Goal: Entertainment & Leisure: Consume media (video, audio)

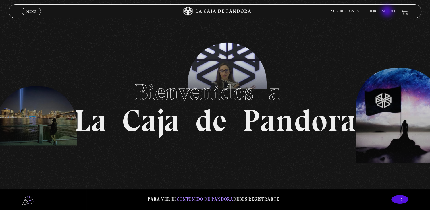
click at [388, 12] on link "Inicie sesión" at bounding box center [382, 11] width 25 height 3
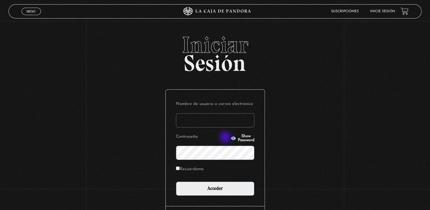
type input "[EMAIL_ADDRESS][DOMAIN_NAME]"
click at [231, 137] on icon "button" at bounding box center [233, 138] width 5 height 4
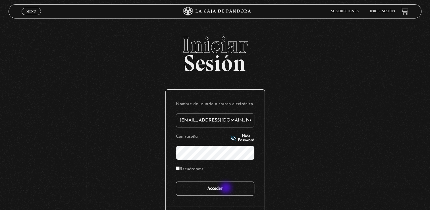
click at [227, 188] on input "Acceder" at bounding box center [215, 188] width 78 height 14
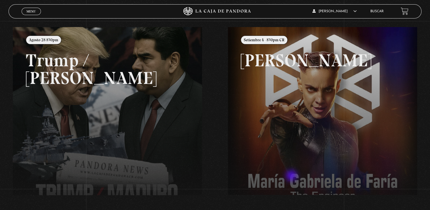
scroll to position [59, 0]
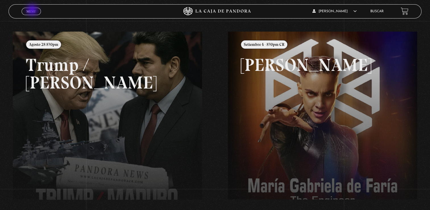
click at [33, 11] on span "Menu" at bounding box center [30, 11] width 9 height 3
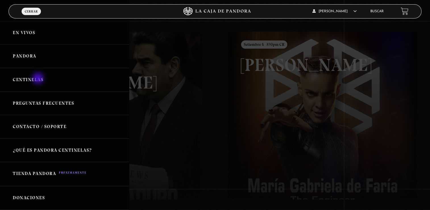
click at [39, 79] on link "Centinelas" at bounding box center [64, 80] width 129 height 24
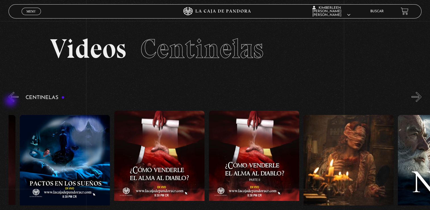
click at [11, 101] on button "«" at bounding box center [14, 97] width 10 height 10
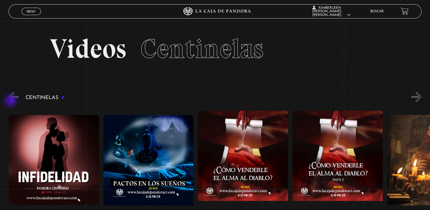
click at [11, 101] on button "«" at bounding box center [14, 97] width 10 height 10
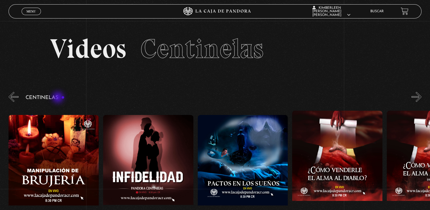
scroll to position [0, 3405]
click at [58, 98] on h3 "Centinelas" at bounding box center [45, 97] width 39 height 5
click at [9, 96] on button "«" at bounding box center [14, 97] width 10 height 10
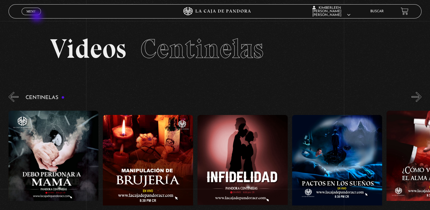
scroll to position [0, 3310]
click at [34, 11] on span "Menu" at bounding box center [30, 11] width 9 height 3
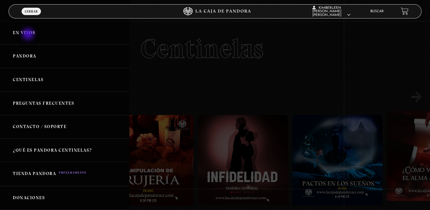
click at [29, 35] on link "En vivos" at bounding box center [64, 33] width 129 height 24
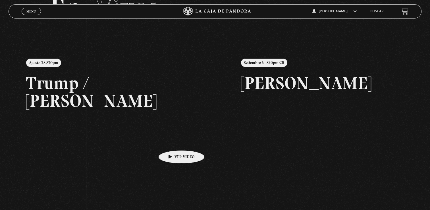
scroll to position [136, 0]
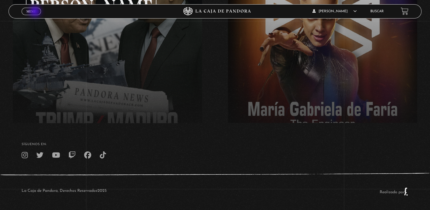
click at [36, 12] on span "Menu" at bounding box center [30, 11] width 9 height 3
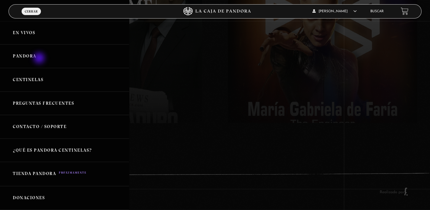
click at [40, 59] on link "Pandora" at bounding box center [64, 56] width 129 height 24
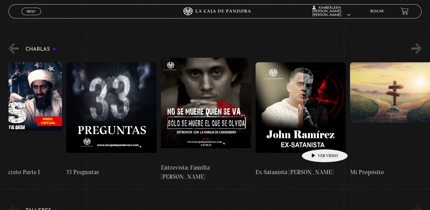
scroll to position [0, 236]
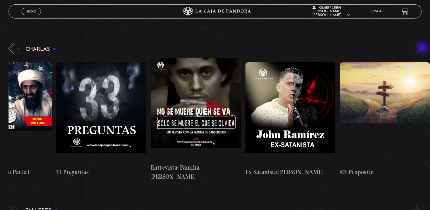
click at [422, 48] on button "»" at bounding box center [417, 48] width 10 height 10
click at [422, 205] on button "»" at bounding box center [417, 210] width 10 height 10
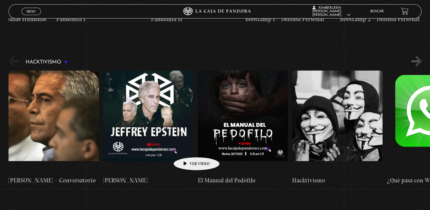
scroll to position [1698, 0]
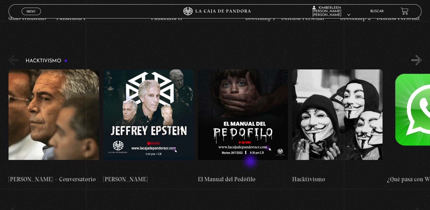
drag, startPoint x: 188, startPoint y: 148, endPoint x: 272, endPoint y: 159, distance: 84.8
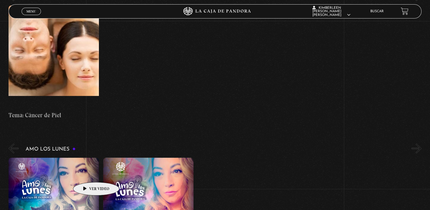
scroll to position [2397, 0]
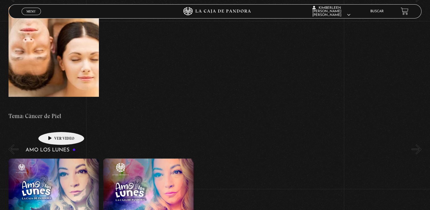
click at [52, 158] on figure at bounding box center [54, 209] width 90 height 102
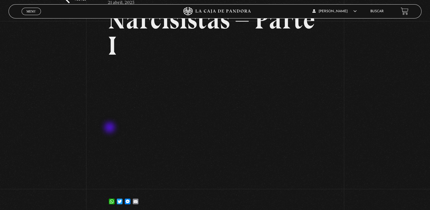
scroll to position [47, 0]
